Goal: Task Accomplishment & Management: Manage account settings

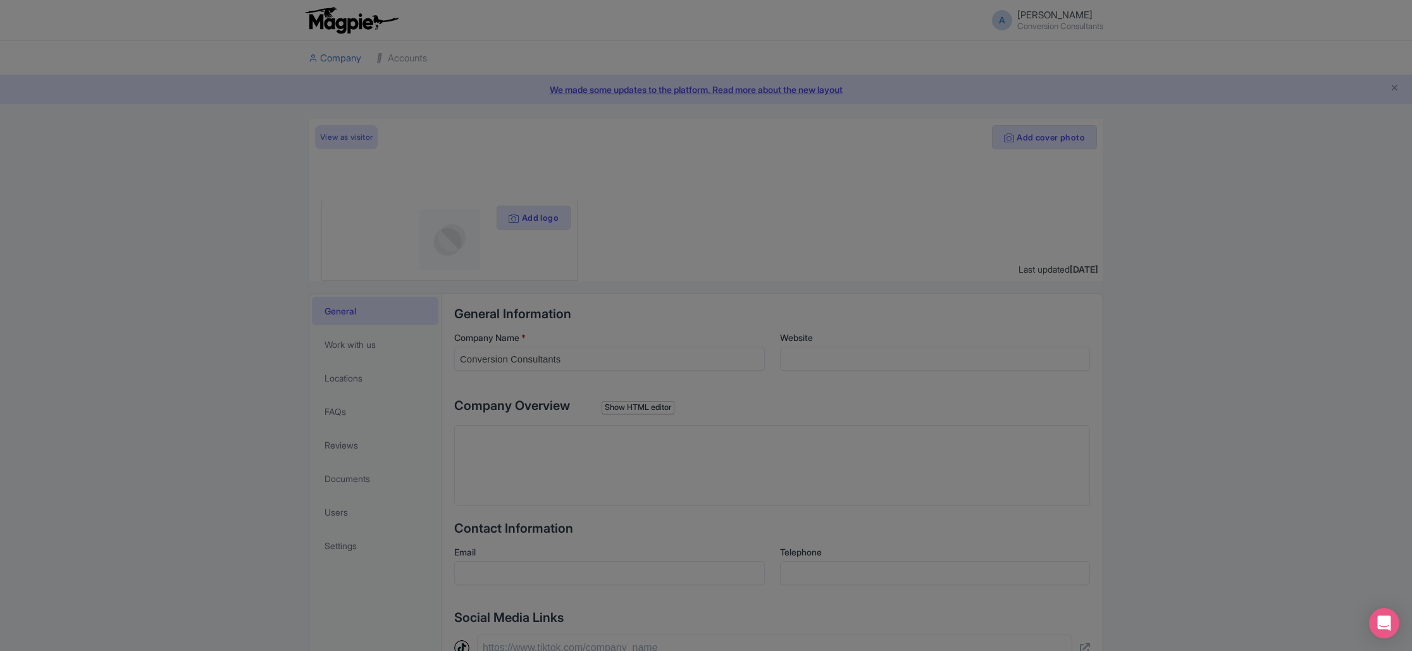
click at [616, 89] on div at bounding box center [706, 325] width 1412 height 651
